Goal: Transaction & Acquisition: Purchase product/service

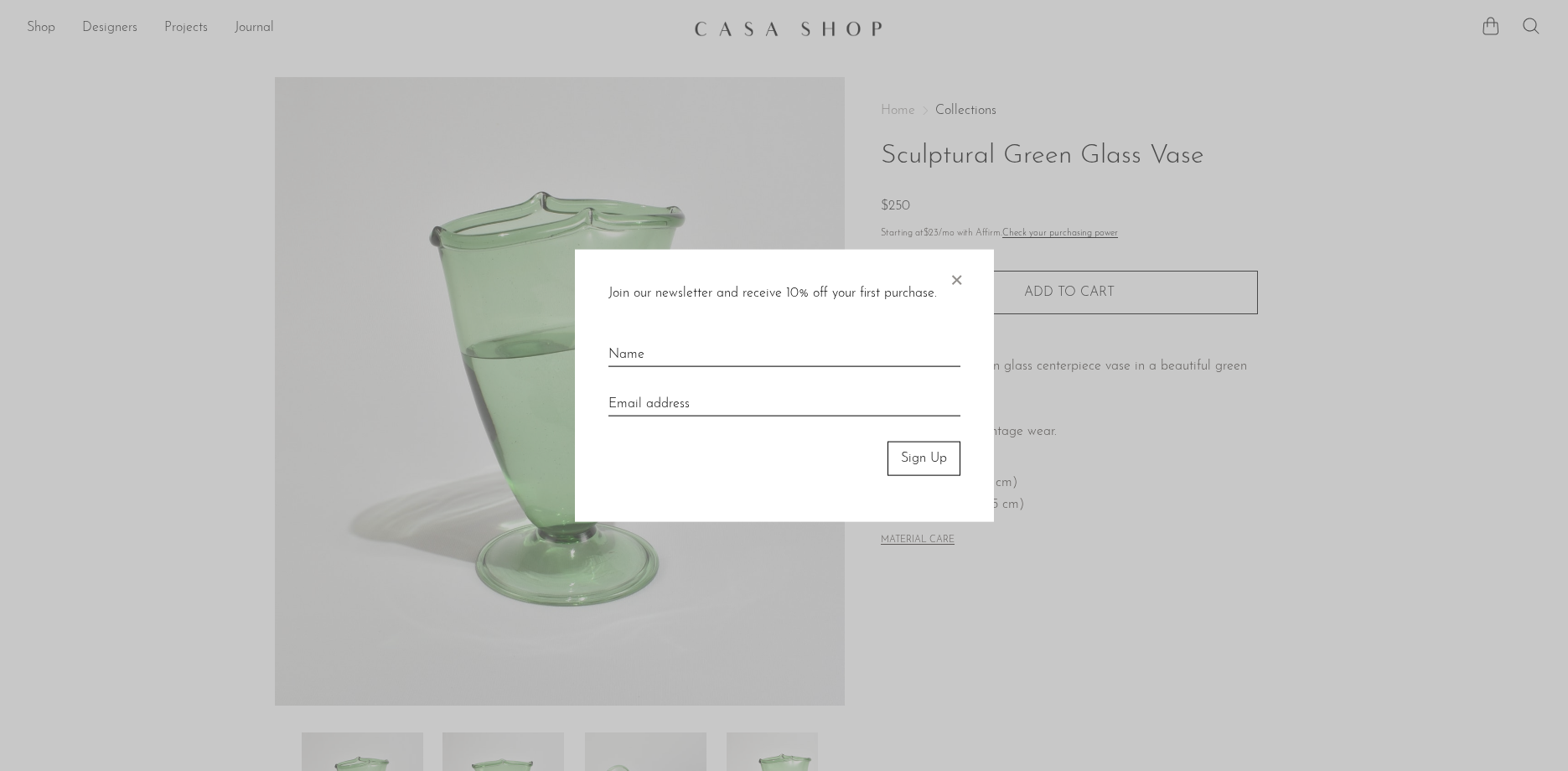
click at [960, 282] on span "×" at bounding box center [956, 277] width 17 height 53
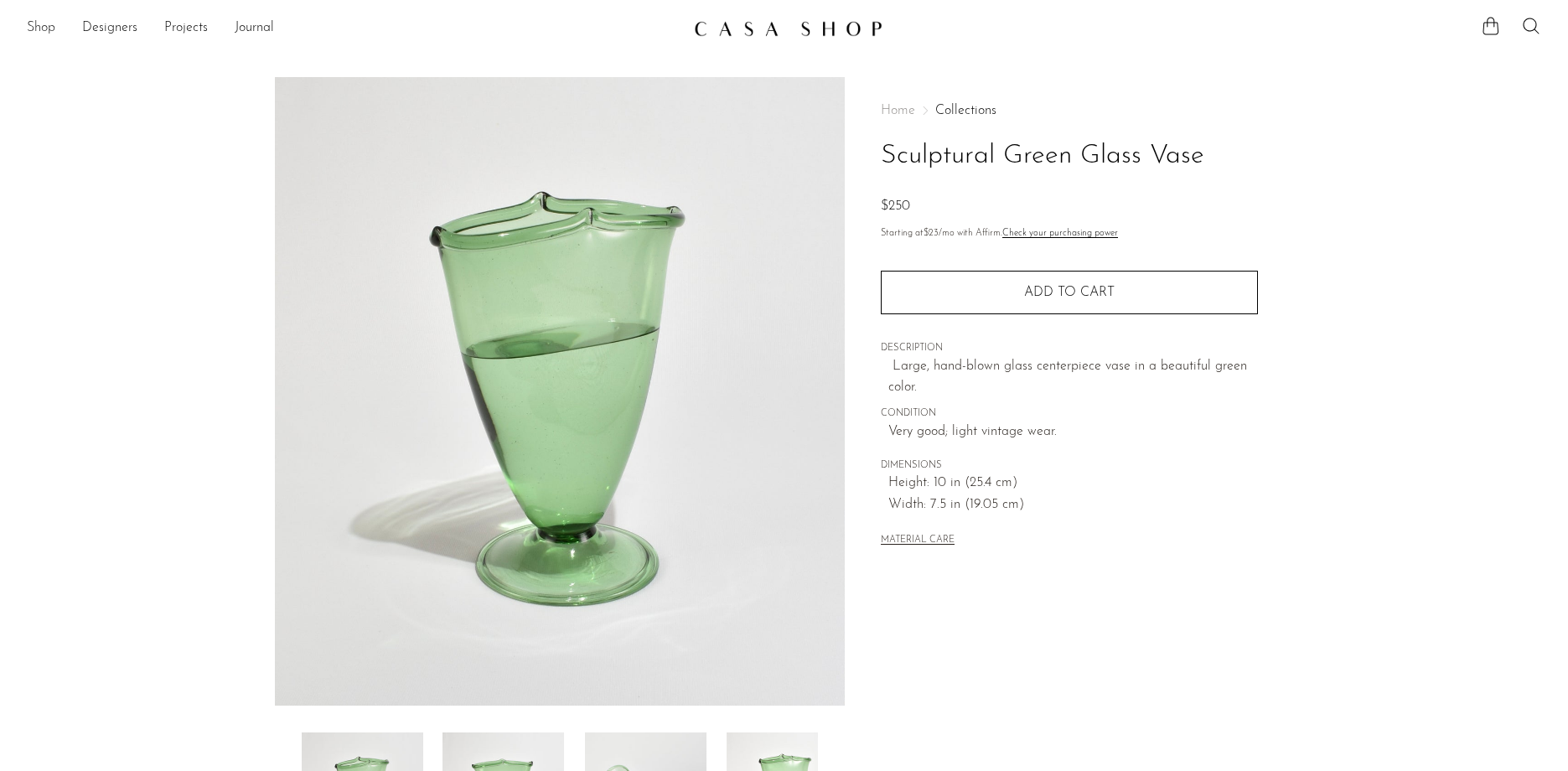
click at [41, 26] on link "Shop" at bounding box center [41, 29] width 29 height 22
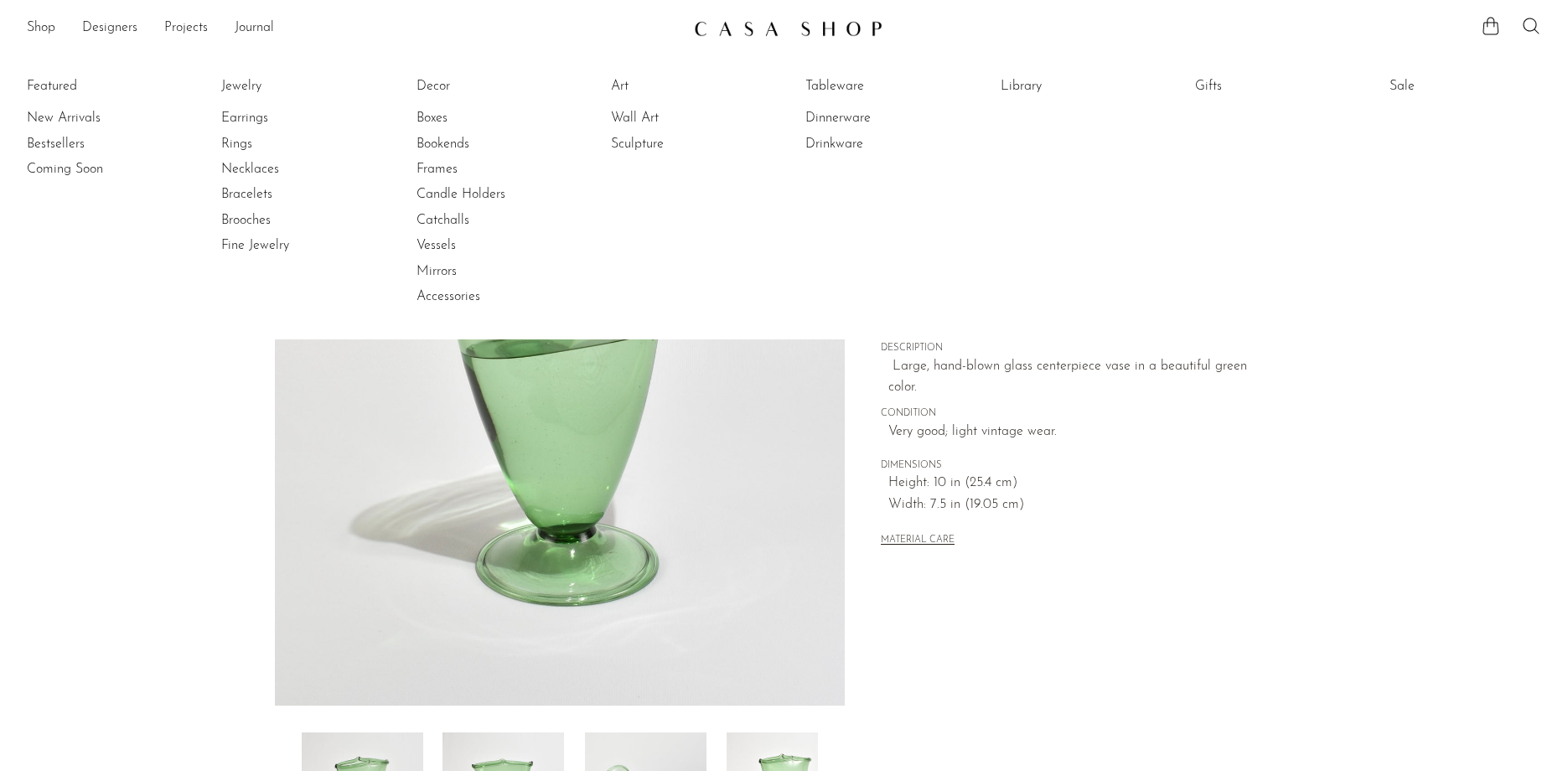
drag, startPoint x: 60, startPoint y: 115, endPoint x: 218, endPoint y: 24, distance: 182.3
click at [60, 115] on link "New Arrivals" at bounding box center [89, 118] width 125 height 18
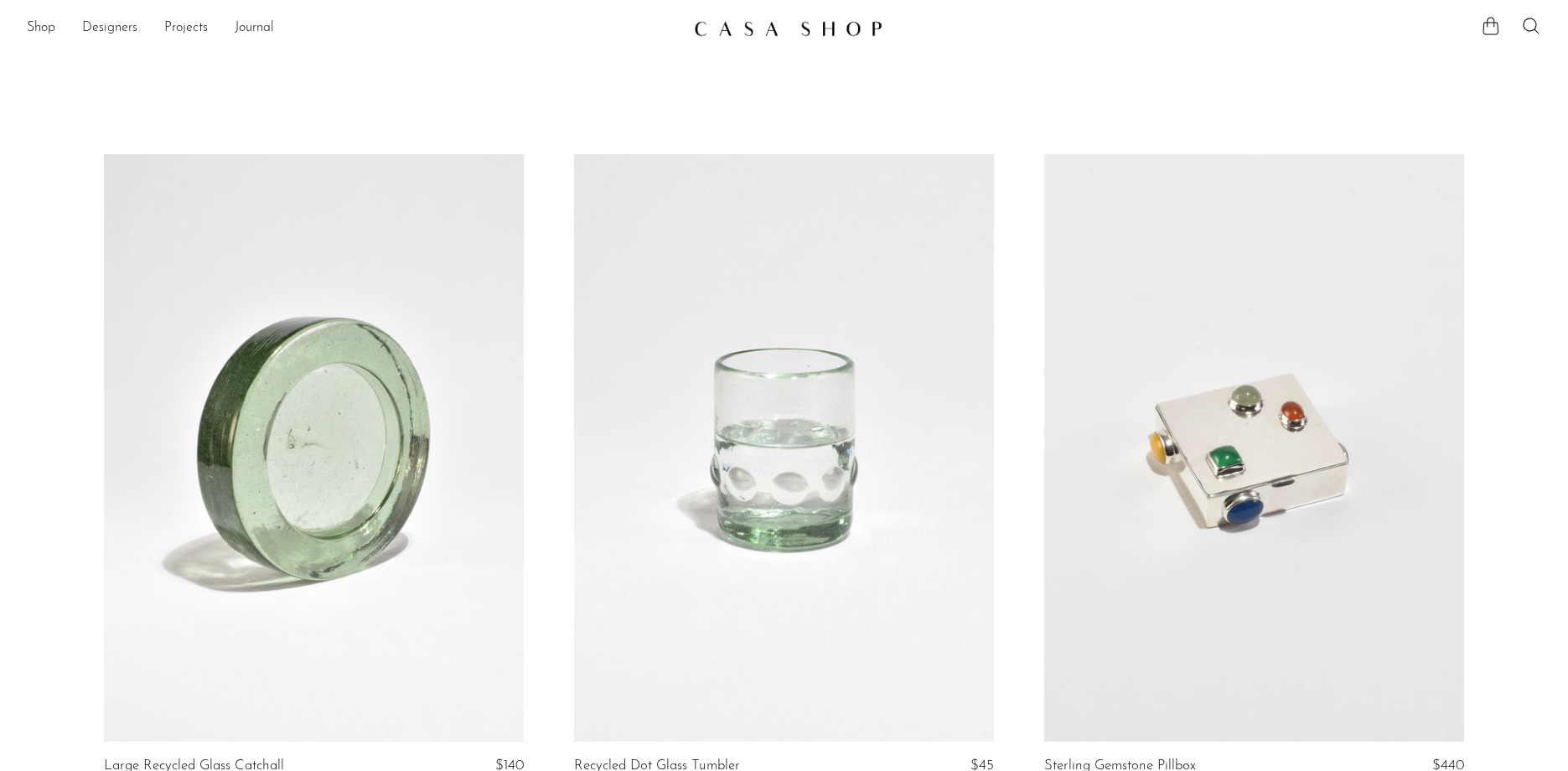
click at [1351, 324] on link at bounding box center [1254, 448] width 419 height 588
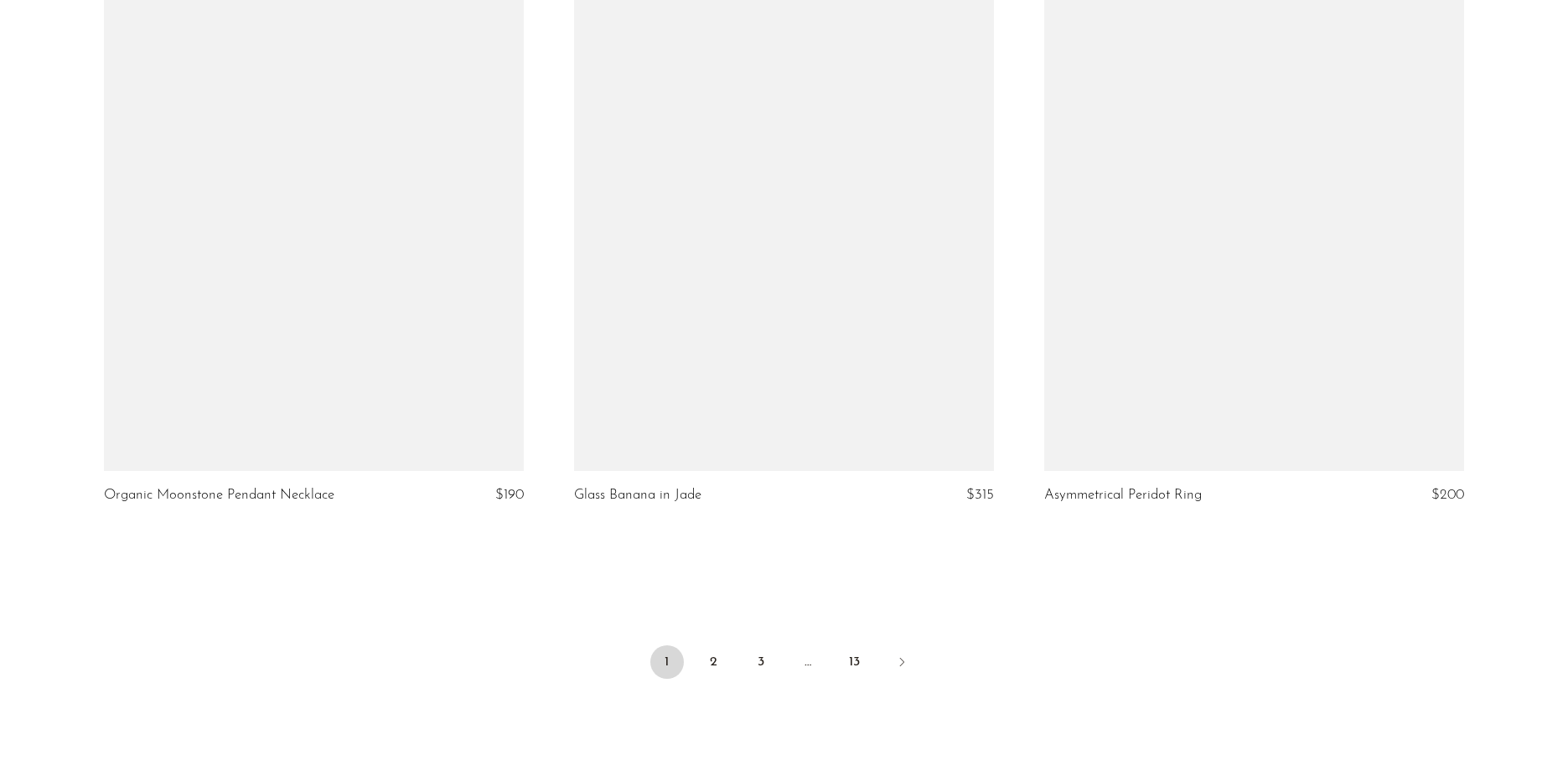
scroll to position [7563, 0]
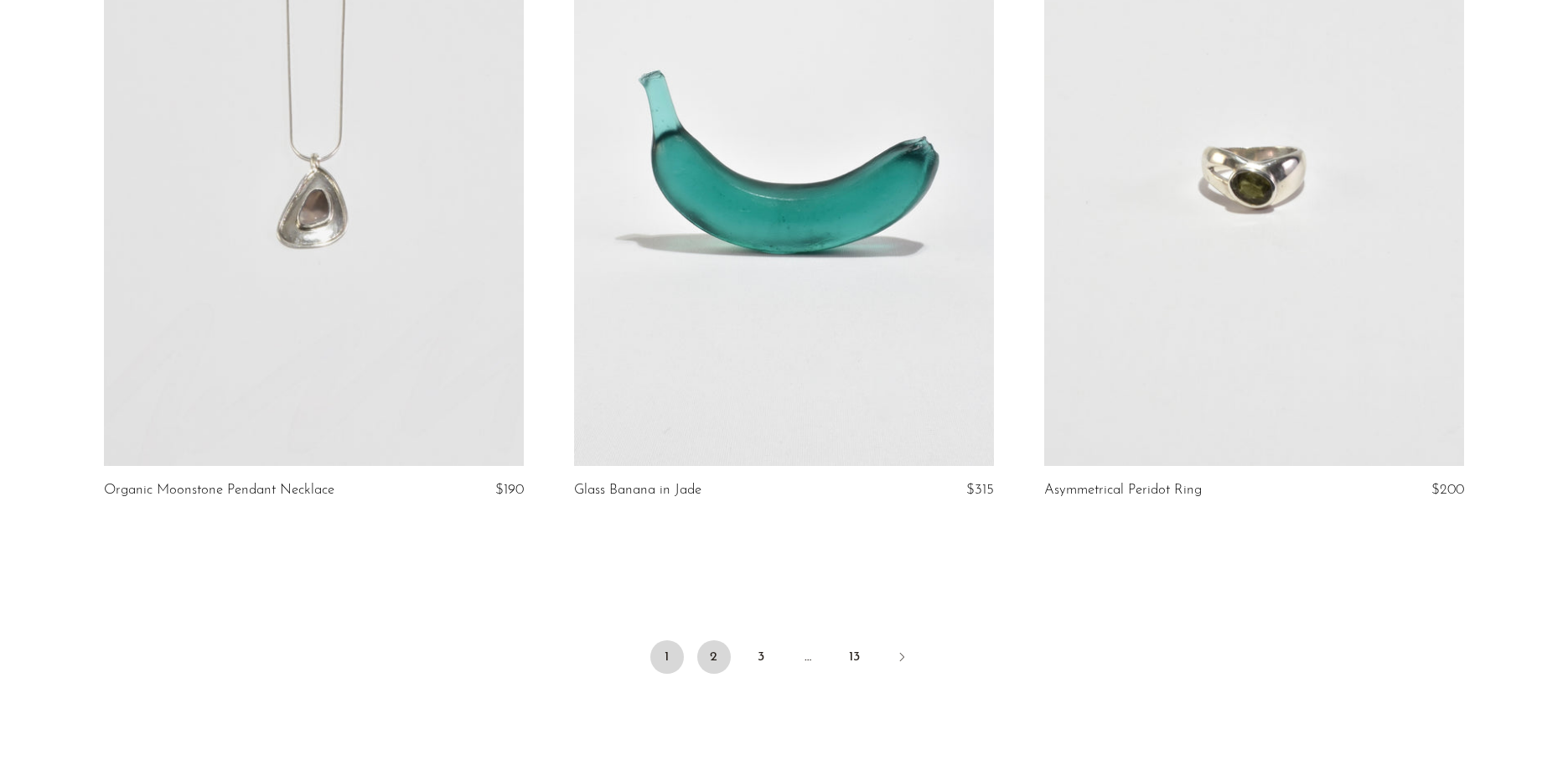
click at [720, 651] on link "2" at bounding box center [713, 658] width 33 height 33
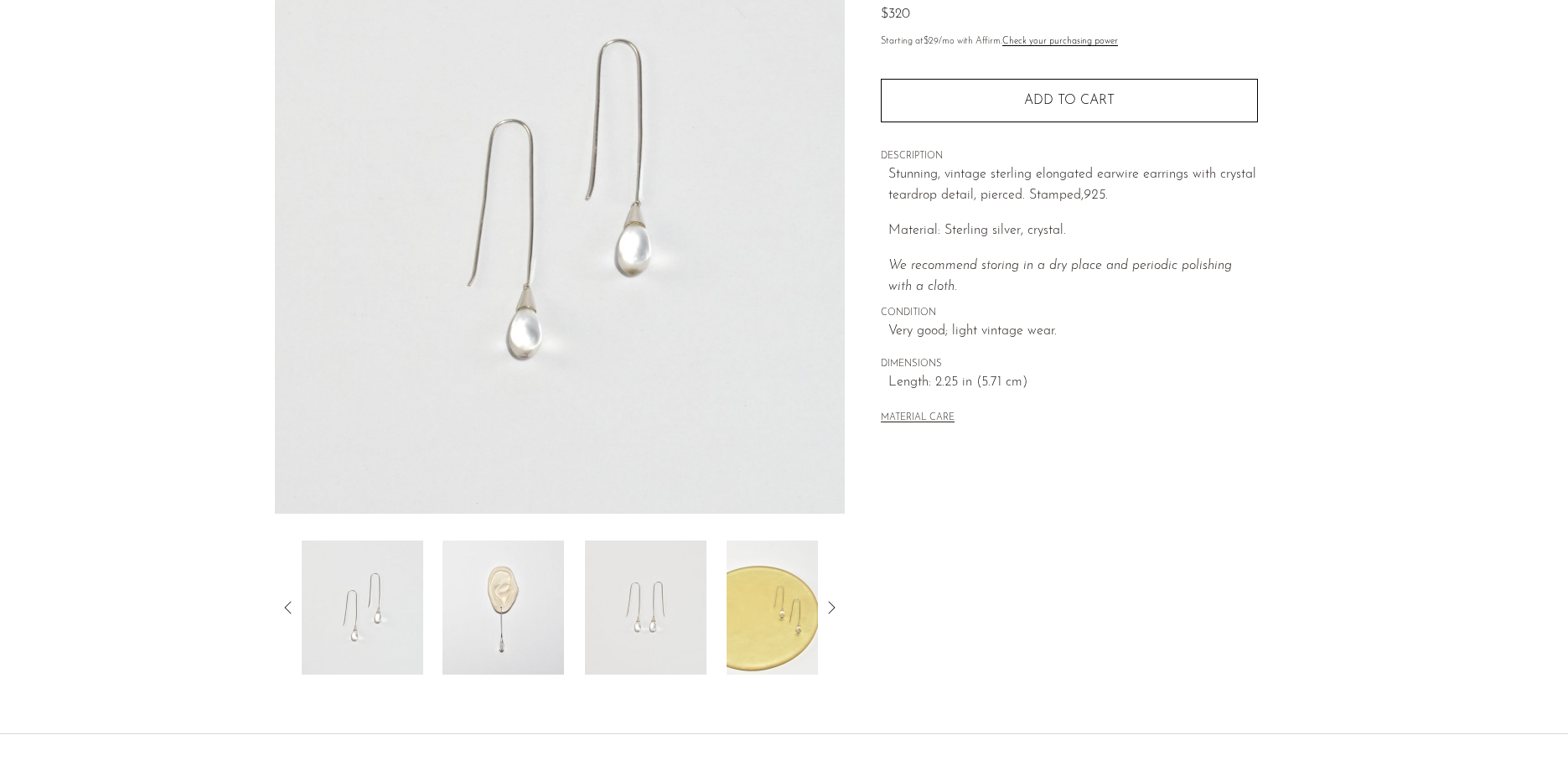
scroll to position [195, 0]
click at [770, 609] on img at bounding box center [787, 605] width 122 height 134
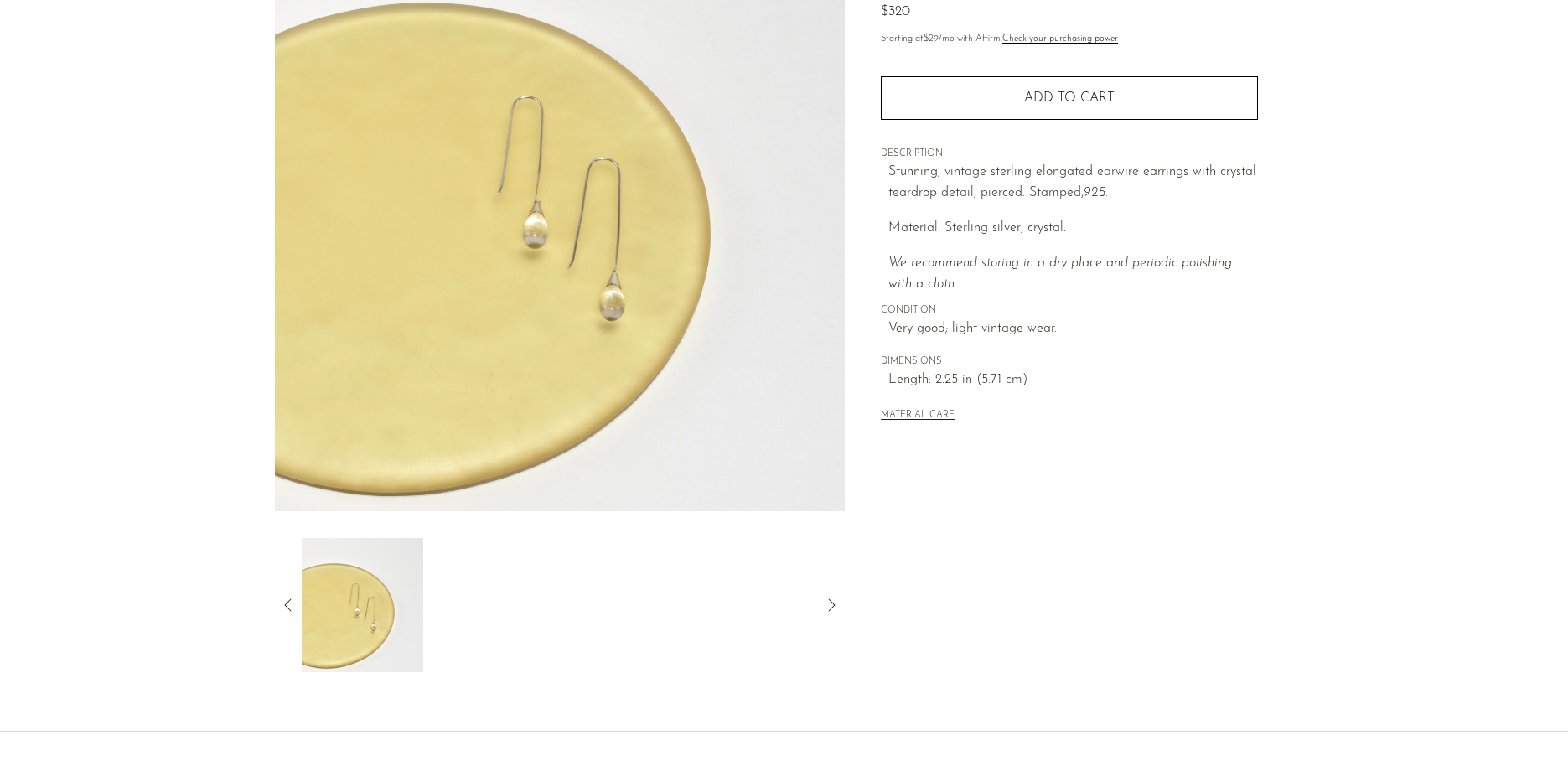
click at [286, 599] on icon at bounding box center [289, 605] width 20 height 20
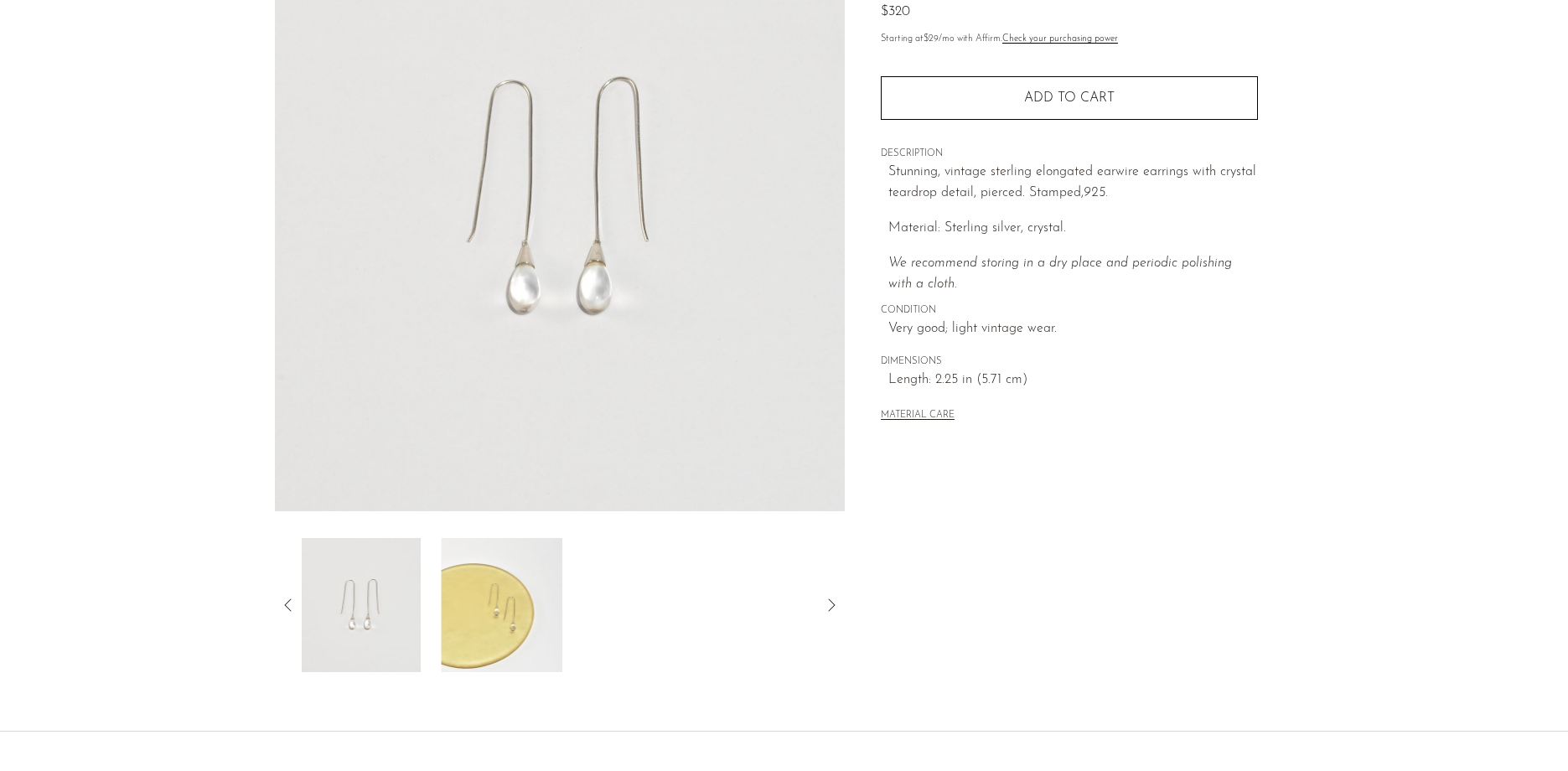
click at [362, 612] on img at bounding box center [360, 605] width 122 height 134
click at [292, 606] on icon at bounding box center [289, 605] width 20 height 20
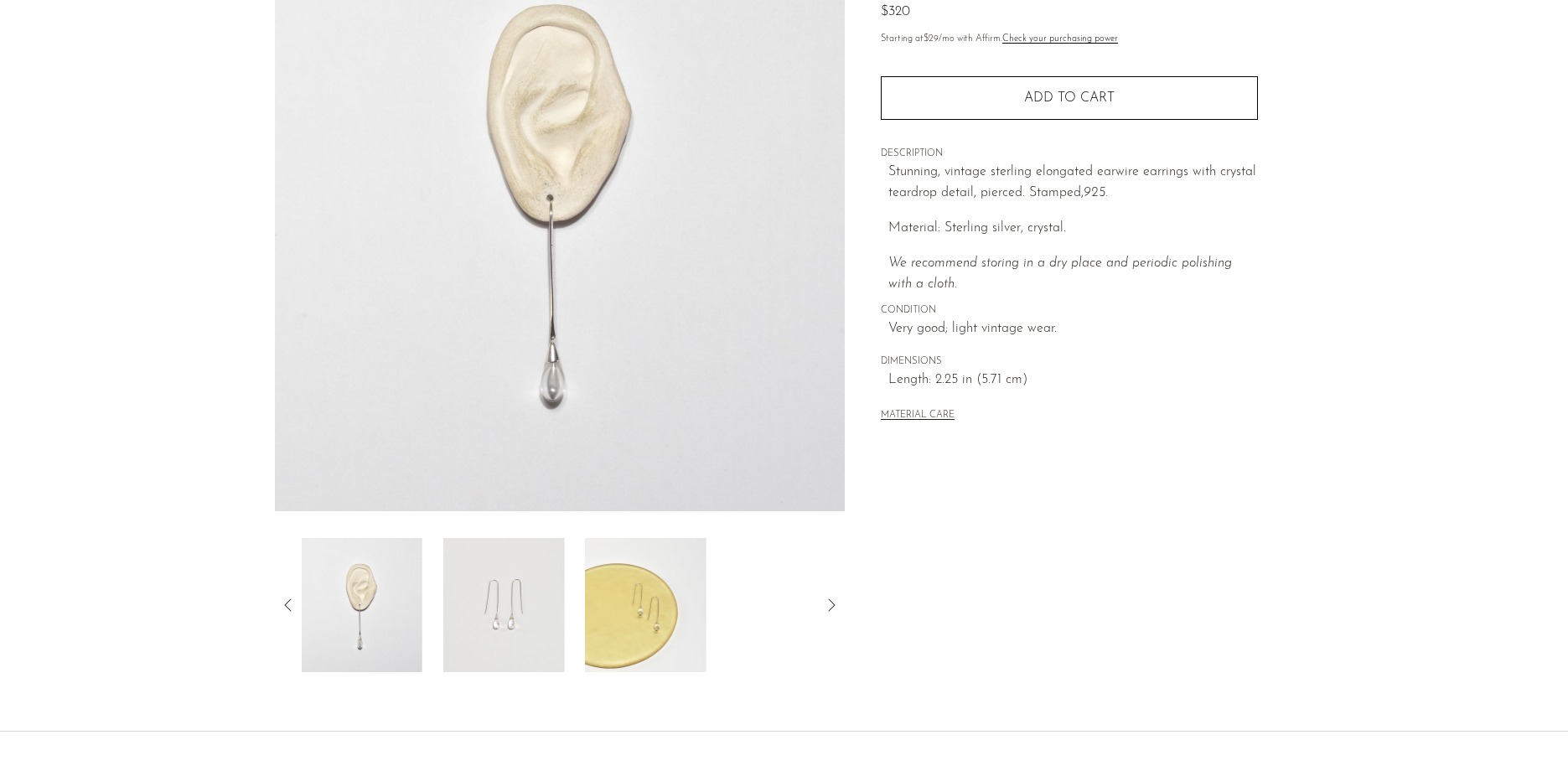
click at [342, 613] on img at bounding box center [361, 605] width 122 height 134
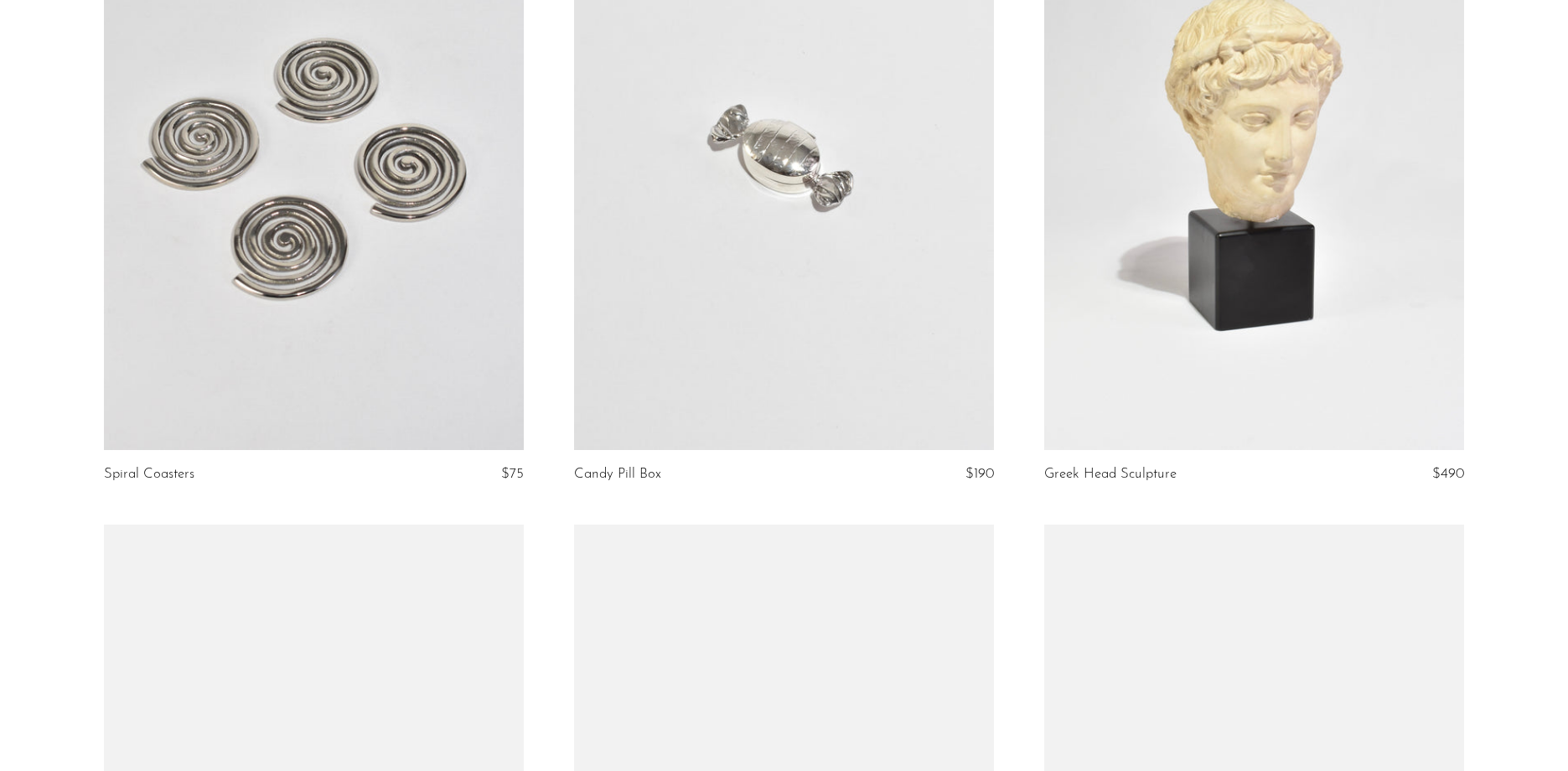
scroll to position [3090, 0]
